Goal: Navigation & Orientation: Go to known website

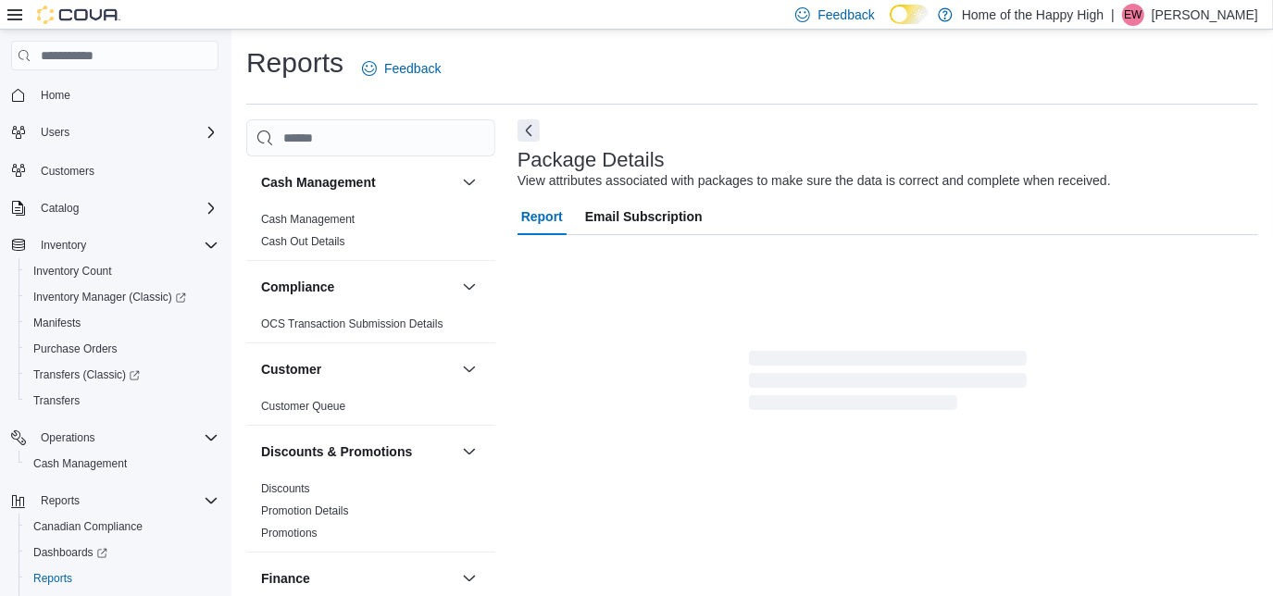
scroll to position [22, 0]
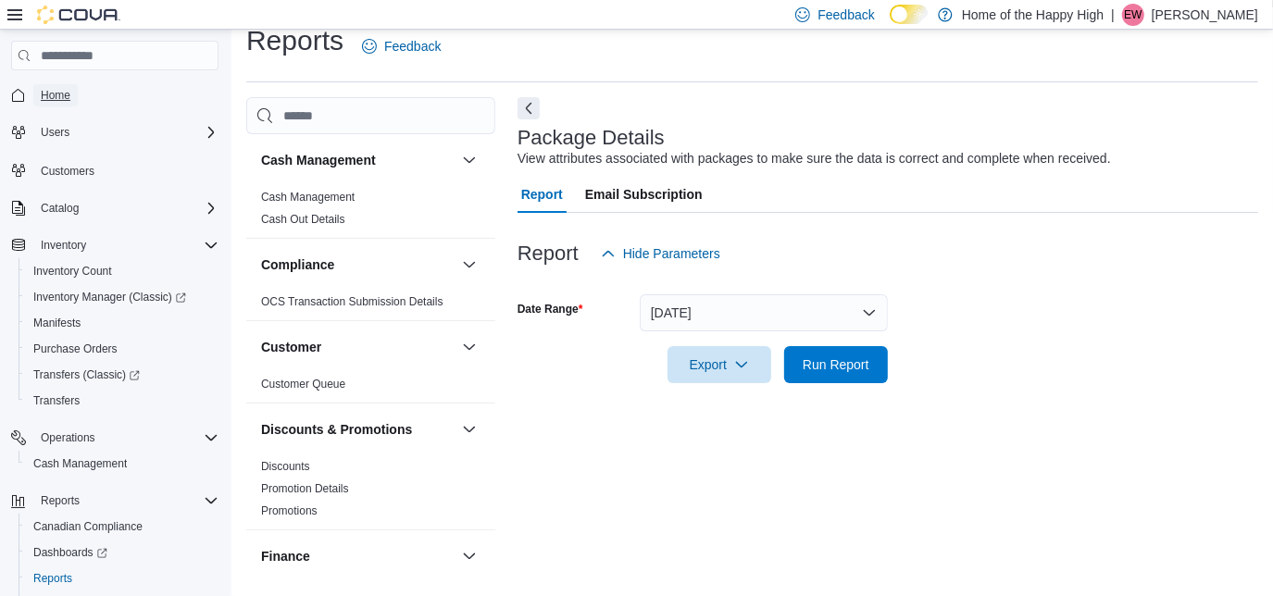
click at [73, 95] on link "Home" at bounding box center [55, 95] width 44 height 22
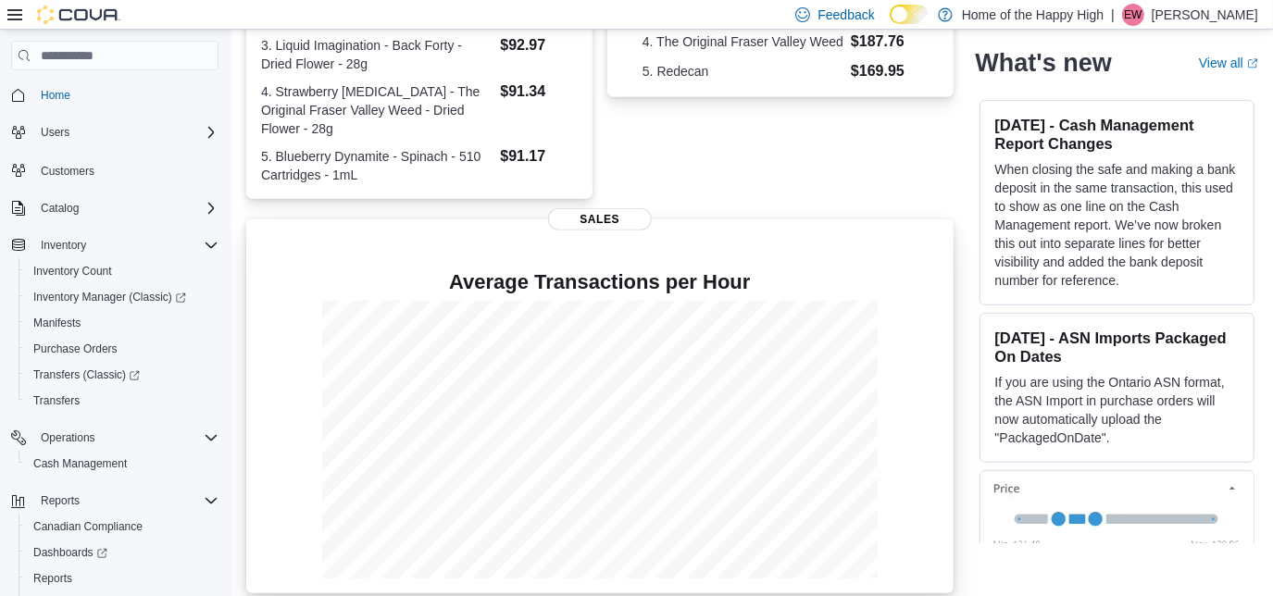
scroll to position [277, 0]
